Goal: Task Accomplishment & Management: Manage account settings

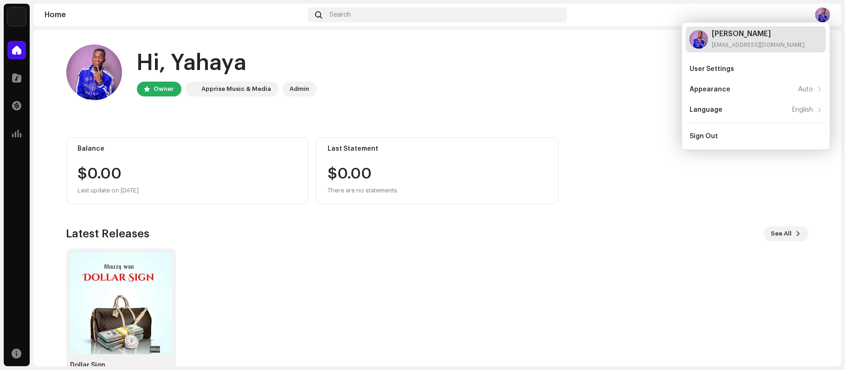
drag, startPoint x: 701, startPoint y: 45, endPoint x: 743, endPoint y: 39, distance: 42.5
click at [744, 39] on div "[PERSON_NAME] [EMAIL_ADDRESS][DOMAIN_NAME]" at bounding box center [756, 39] width 140 height 26
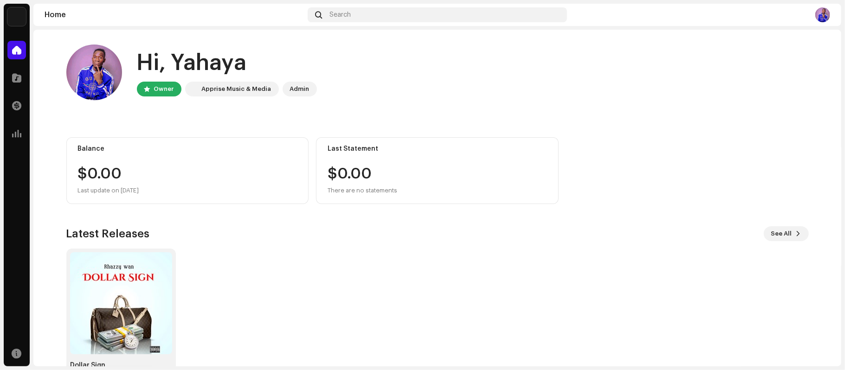
click at [743, 39] on div "Hi, [PERSON_NAME] Owner Apprise Music & Media Admin Balance $0.00 Last update o…" at bounding box center [437, 214] width 743 height 368
click at [817, 6] on div "Home Search" at bounding box center [437, 15] width 808 height 22
click at [819, 7] on div "Home Search" at bounding box center [437, 15] width 808 height 22
click at [819, 8] on img at bounding box center [822, 14] width 15 height 15
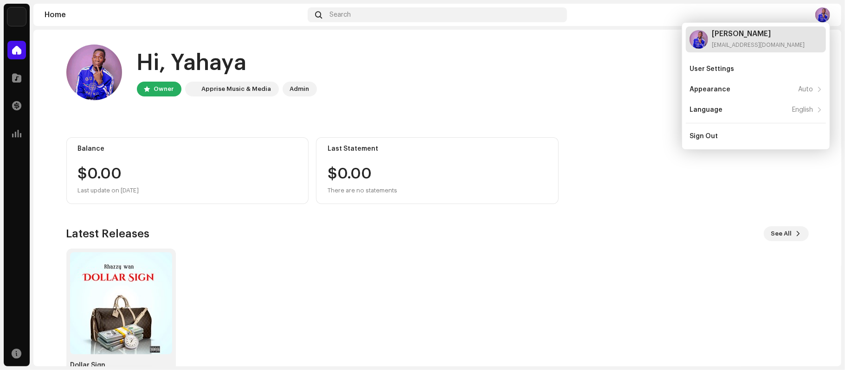
click at [754, 43] on div "[EMAIL_ADDRESS][DOMAIN_NAME]" at bounding box center [758, 44] width 93 height 7
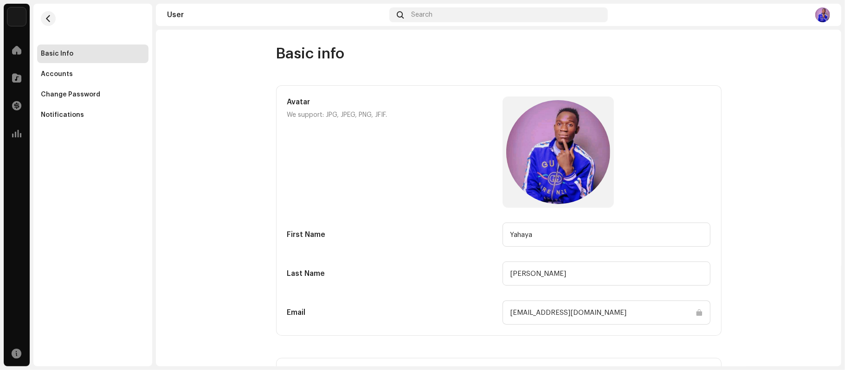
click at [829, 17] on img at bounding box center [822, 14] width 15 height 15
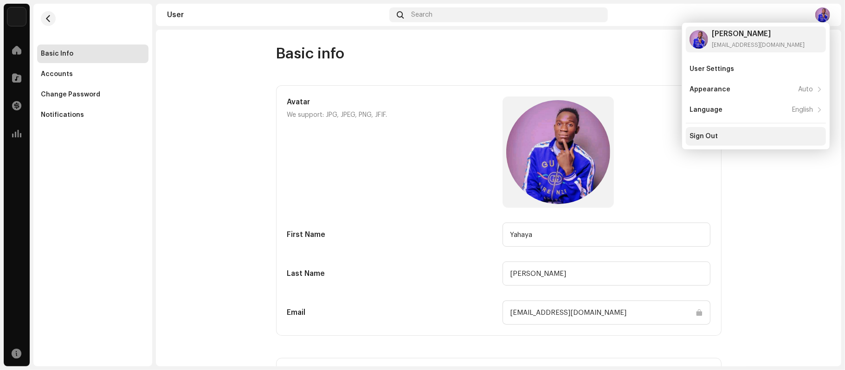
click at [736, 134] on div "Sign Out" at bounding box center [756, 136] width 133 height 7
